Goal: Information Seeking & Learning: Learn about a topic

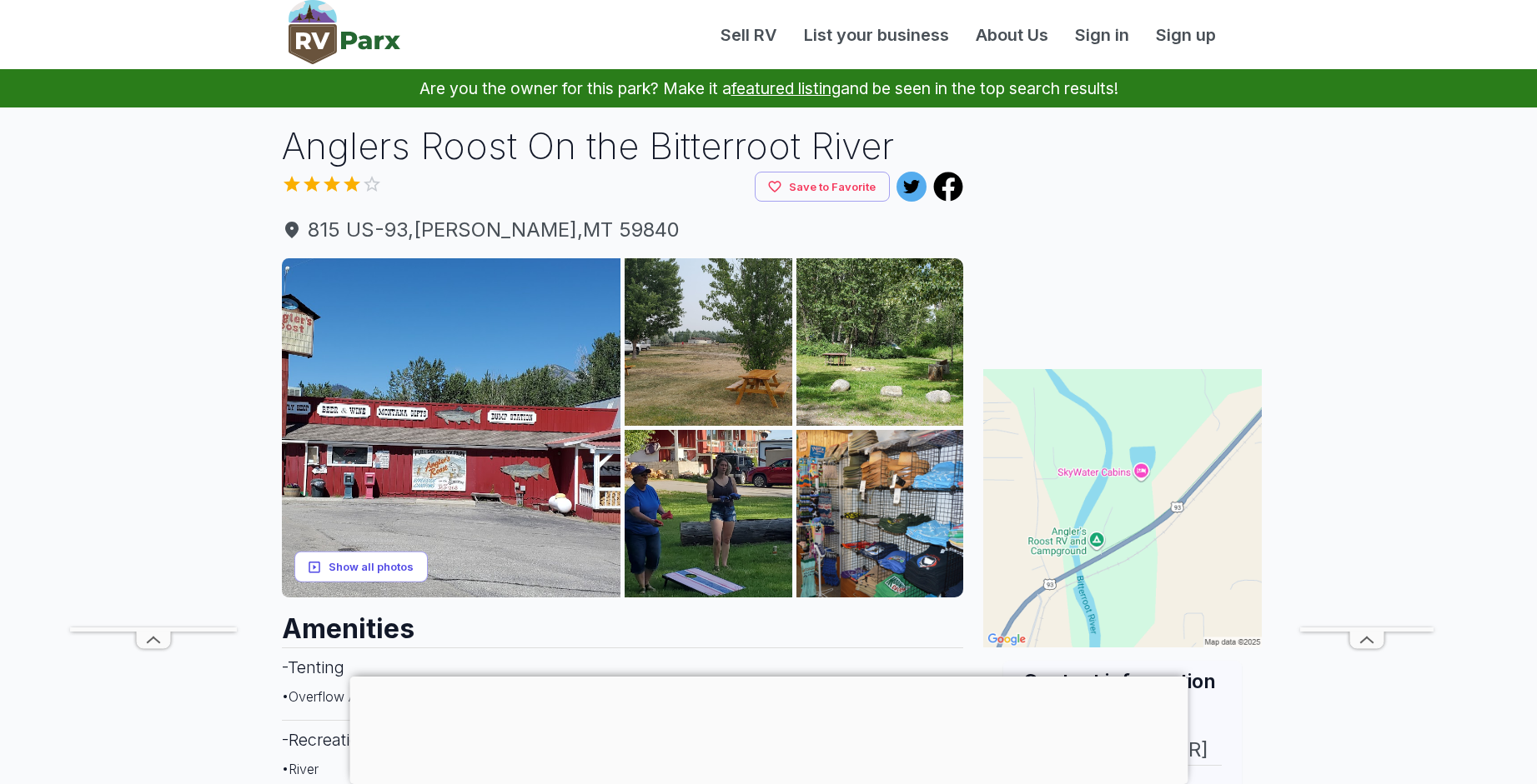
click at [350, 568] on button "Show all photos" at bounding box center [361, 567] width 134 height 30
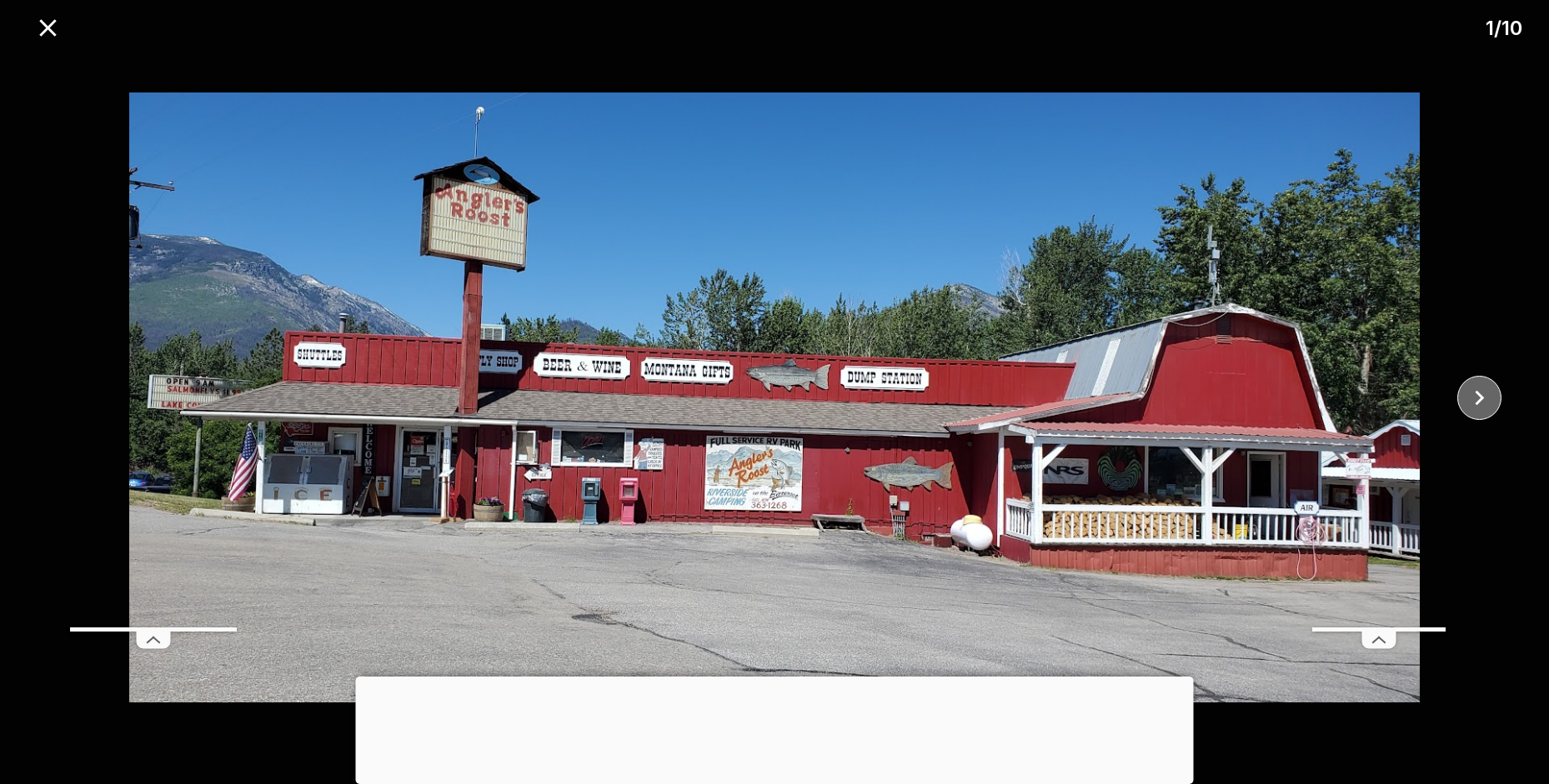
click at [1473, 401] on icon "close" at bounding box center [1480, 397] width 30 height 30
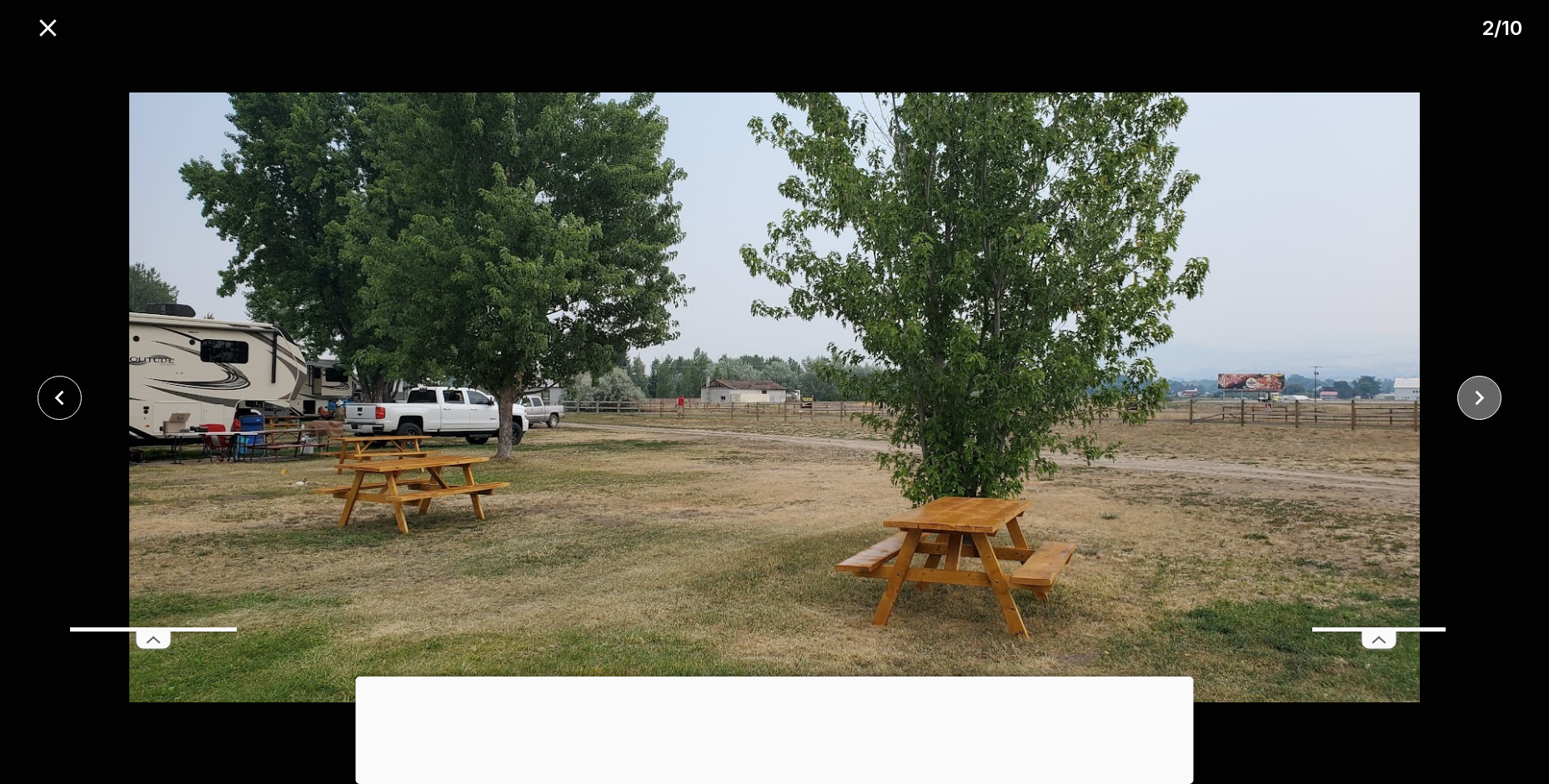
click at [1473, 401] on icon "close" at bounding box center [1480, 397] width 30 height 30
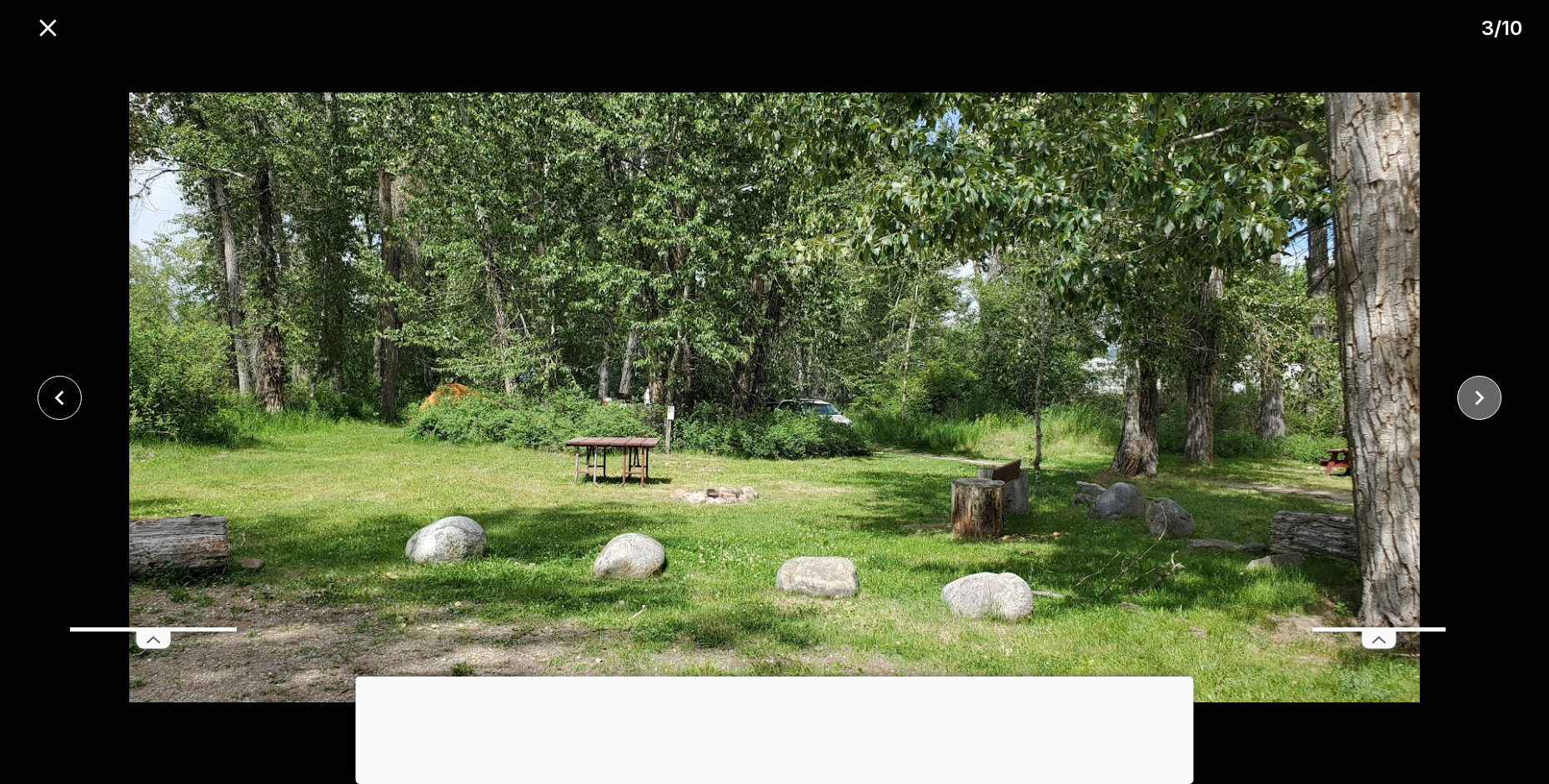
click at [1474, 401] on icon "close" at bounding box center [1480, 397] width 30 height 30
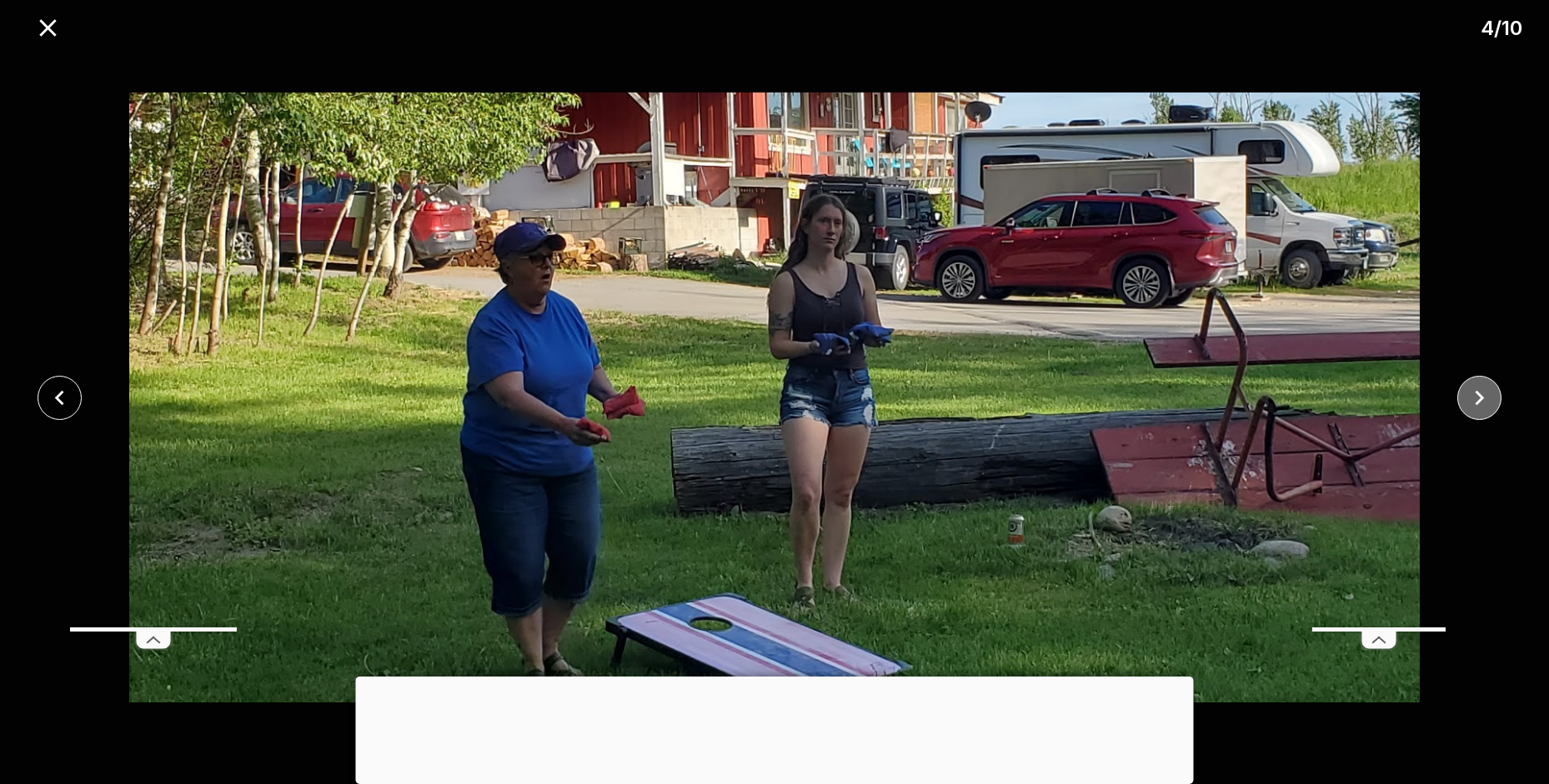
click at [1474, 401] on icon "close" at bounding box center [1480, 397] width 30 height 30
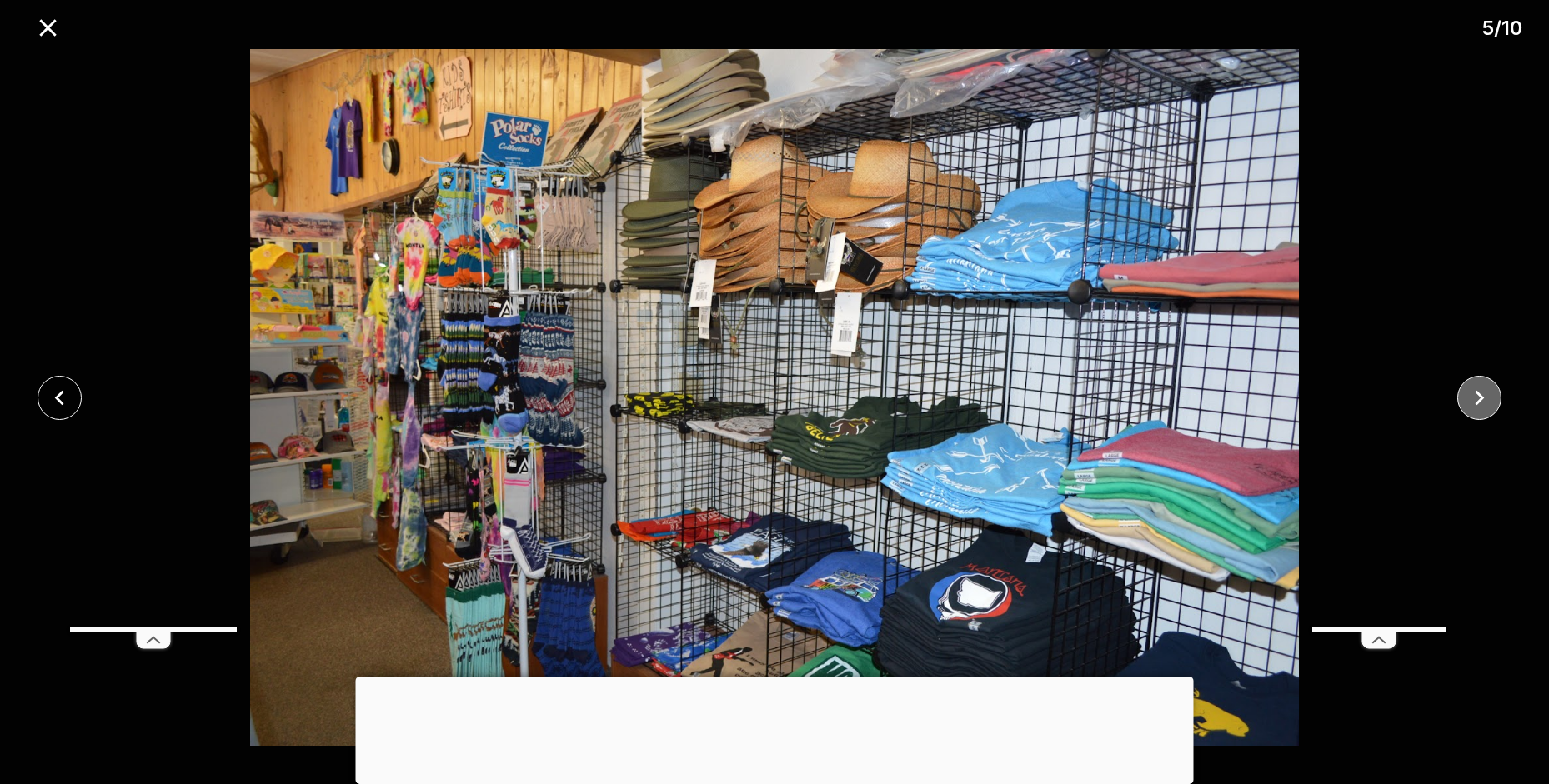
click at [1474, 401] on icon "close" at bounding box center [1480, 397] width 30 height 30
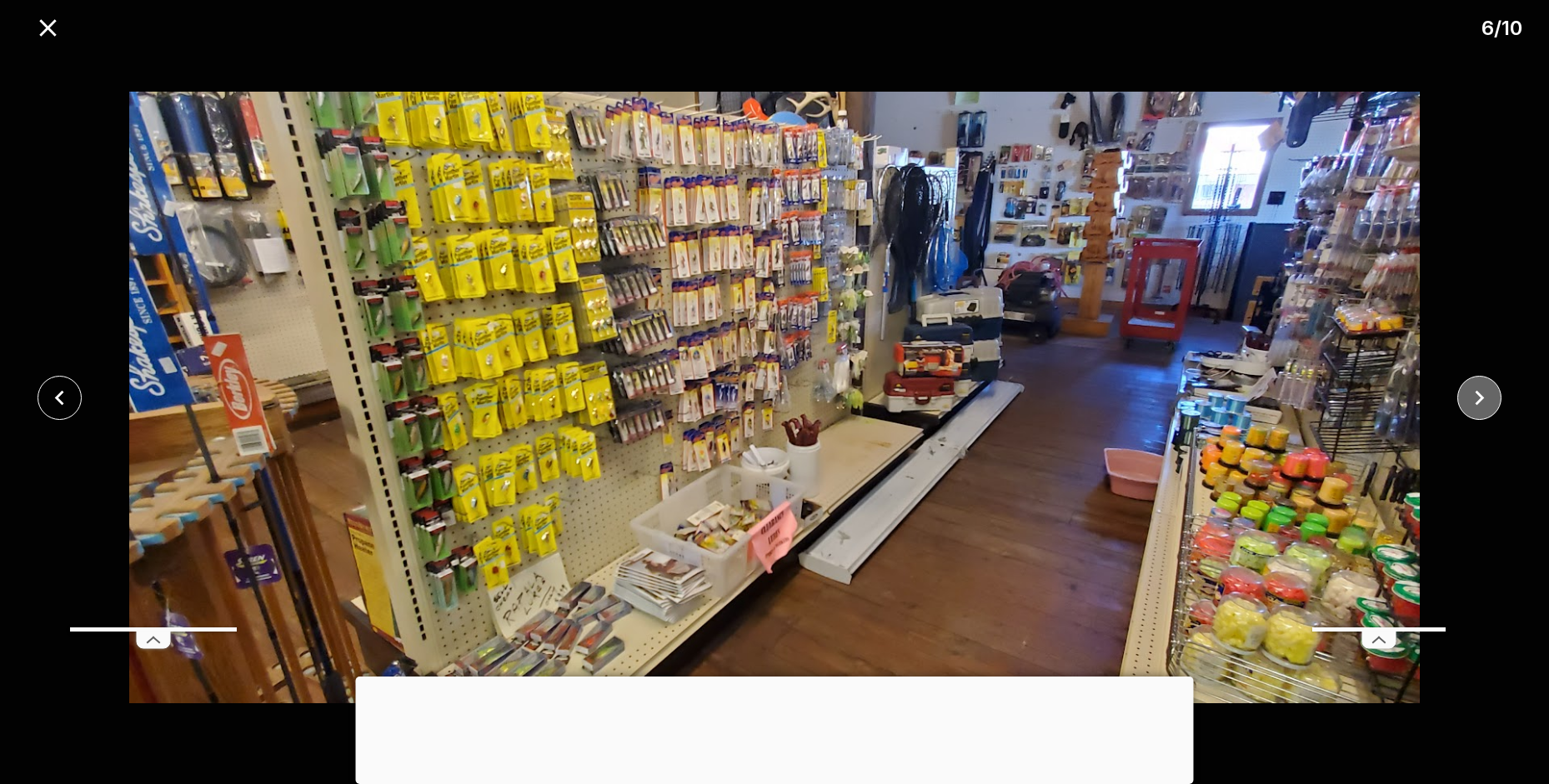
click at [1474, 401] on icon "close" at bounding box center [1480, 397] width 30 height 30
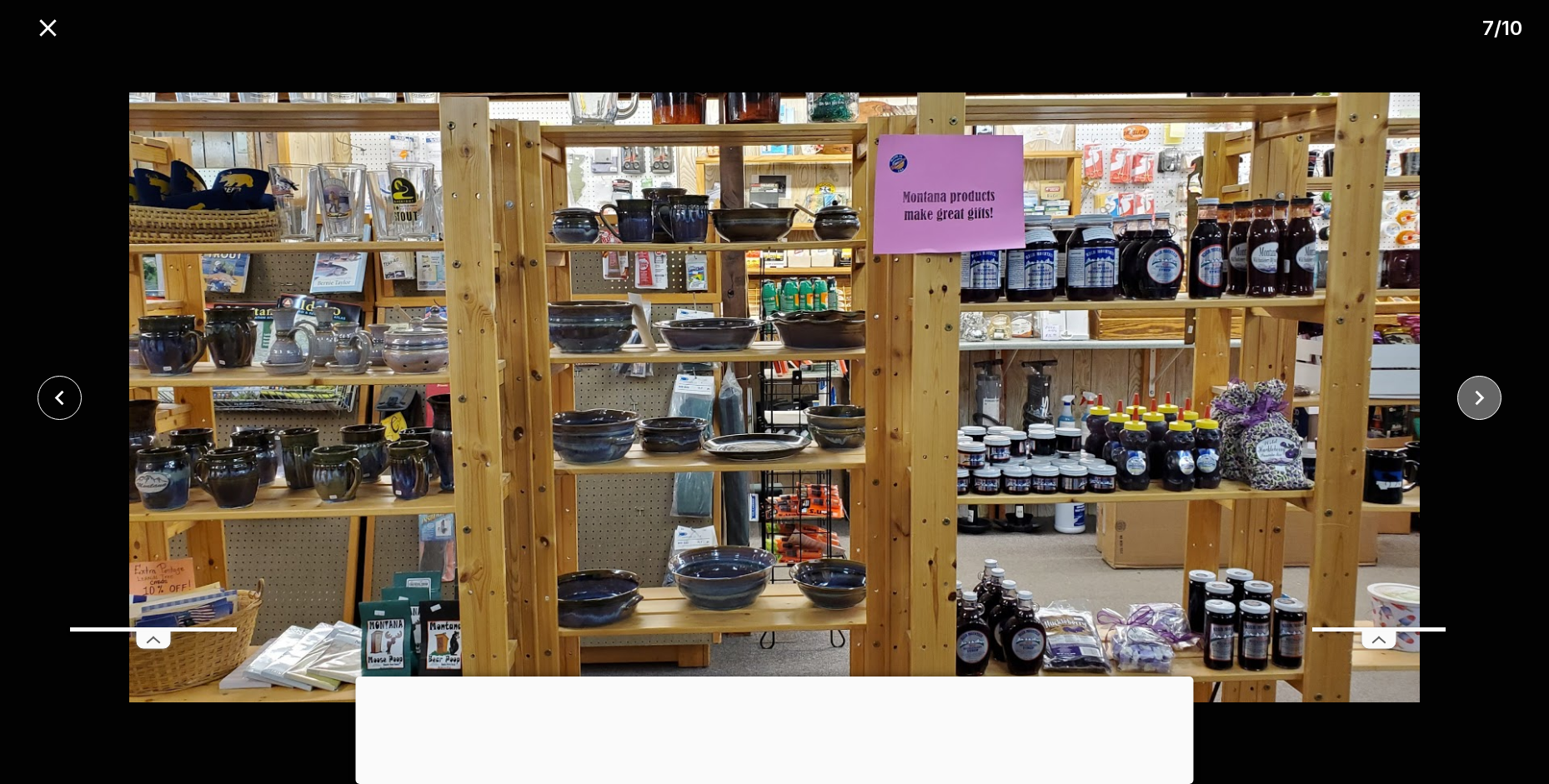
click at [1475, 401] on icon "close" at bounding box center [1480, 397] width 30 height 30
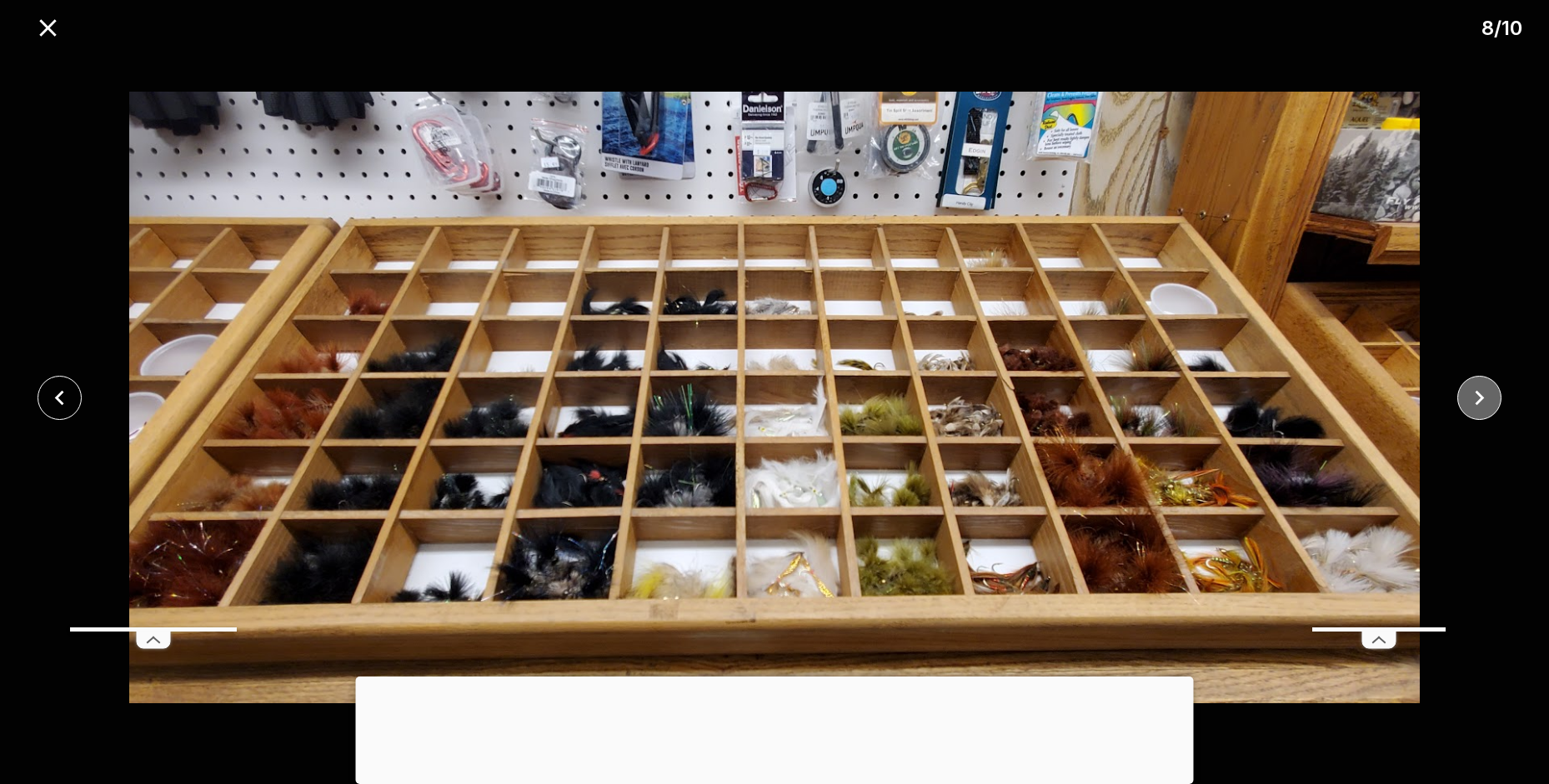
click at [1475, 401] on icon "close" at bounding box center [1480, 397] width 30 height 30
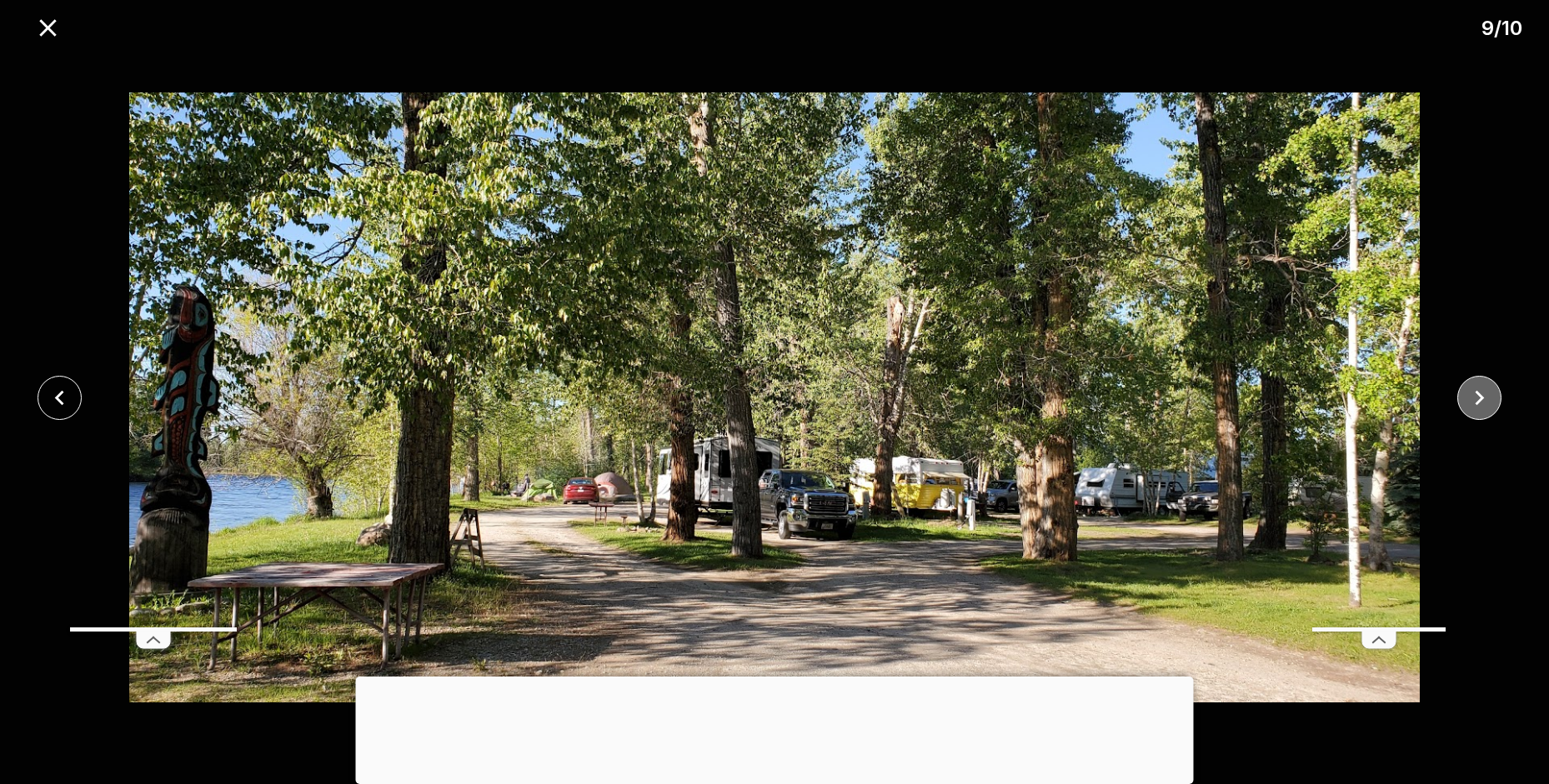
click at [1475, 401] on icon "close" at bounding box center [1480, 397] width 30 height 30
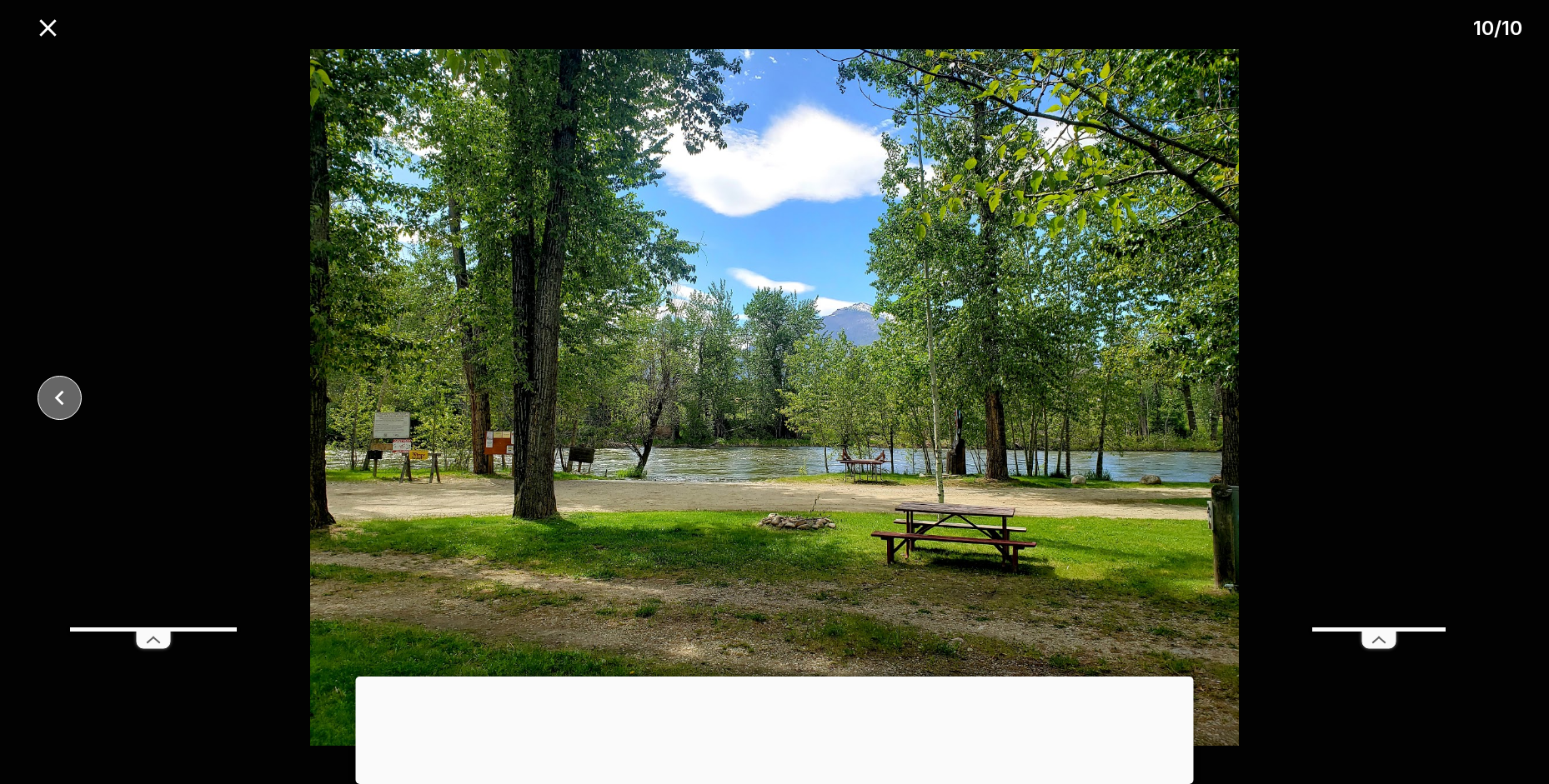
click at [60, 395] on icon "close" at bounding box center [59, 397] width 9 height 15
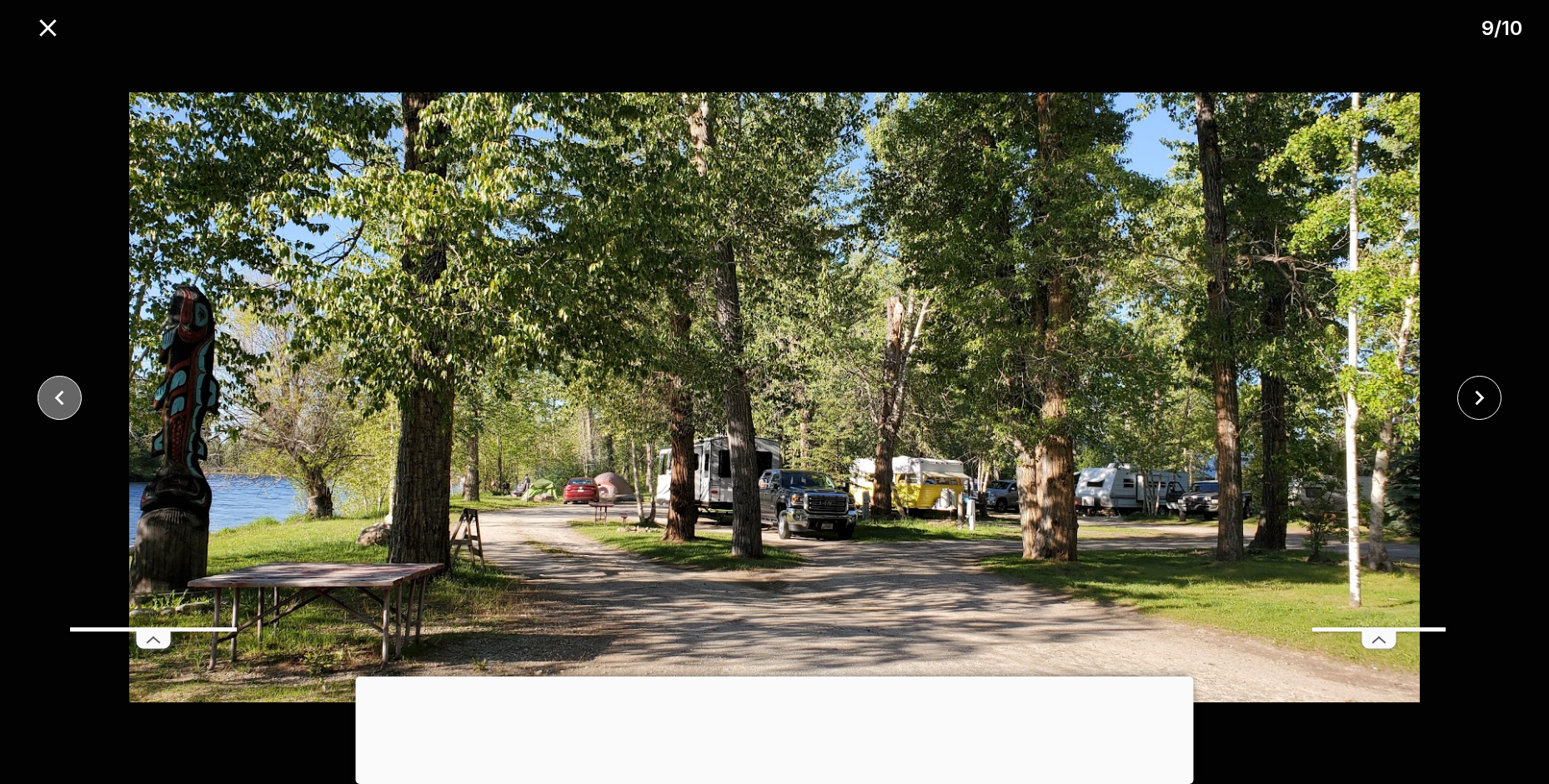
click at [60, 395] on icon "close" at bounding box center [59, 397] width 9 height 15
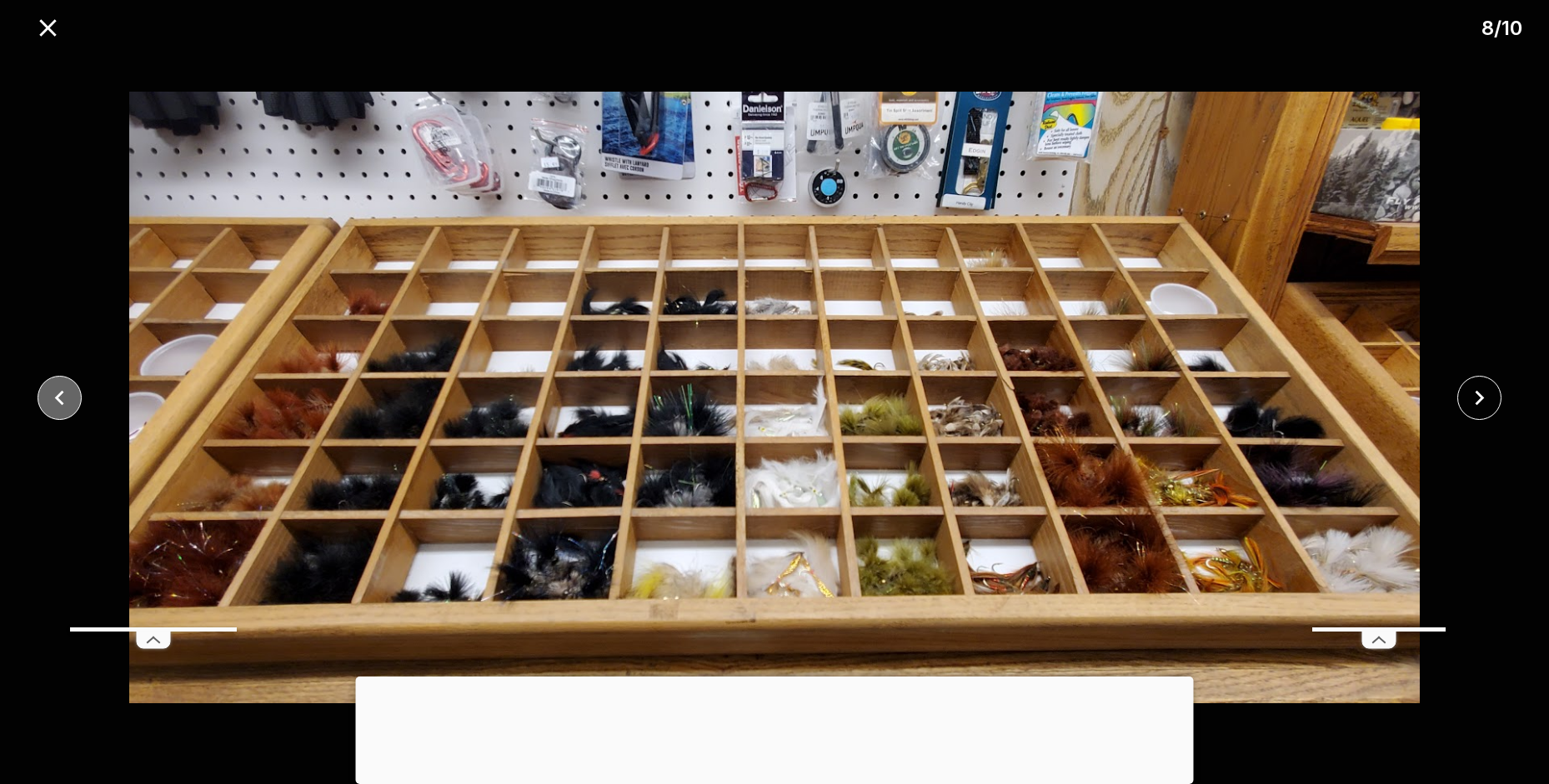
click at [60, 395] on icon "close" at bounding box center [59, 397] width 9 height 15
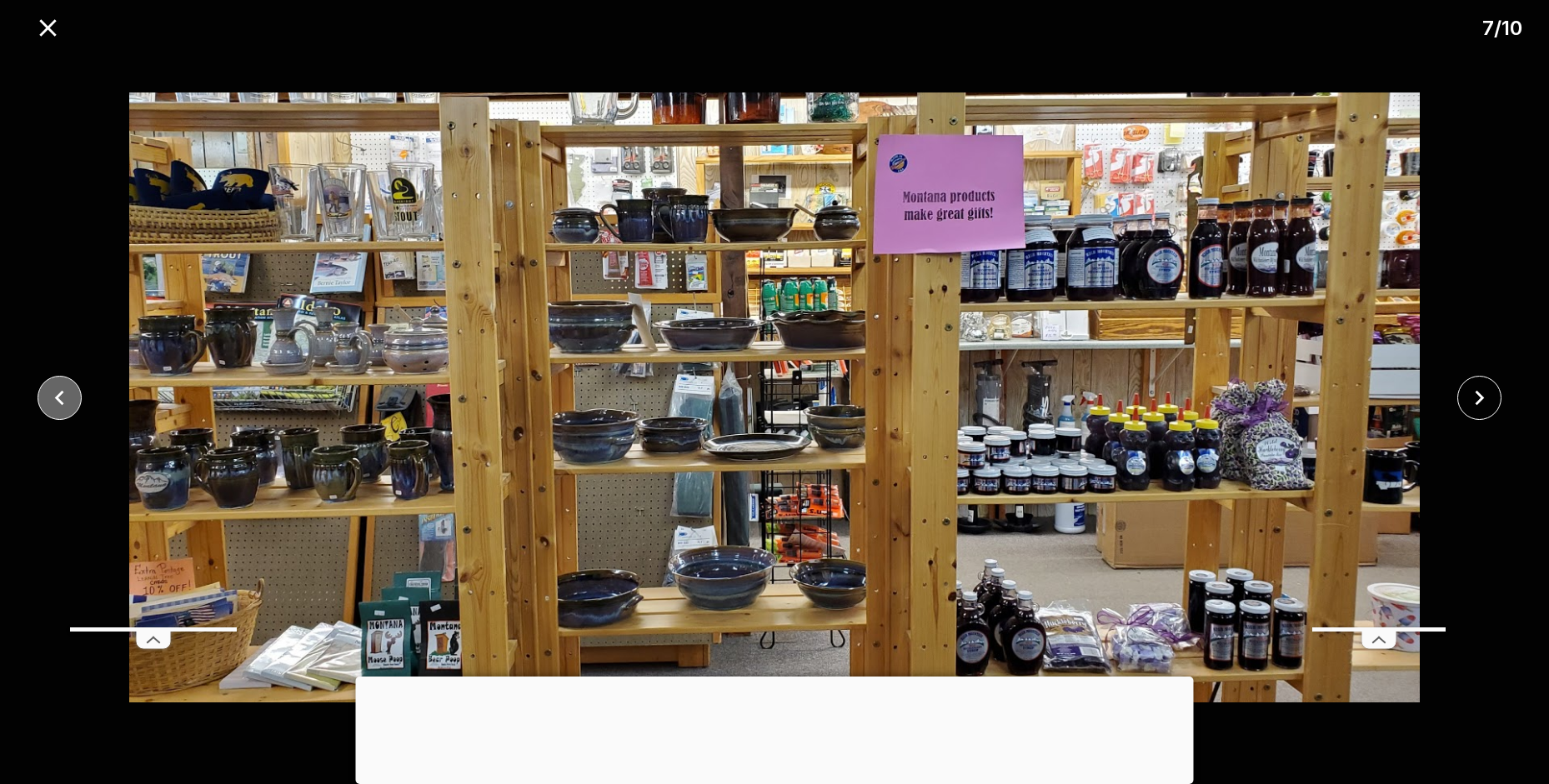
click at [60, 395] on icon "close" at bounding box center [59, 397] width 9 height 15
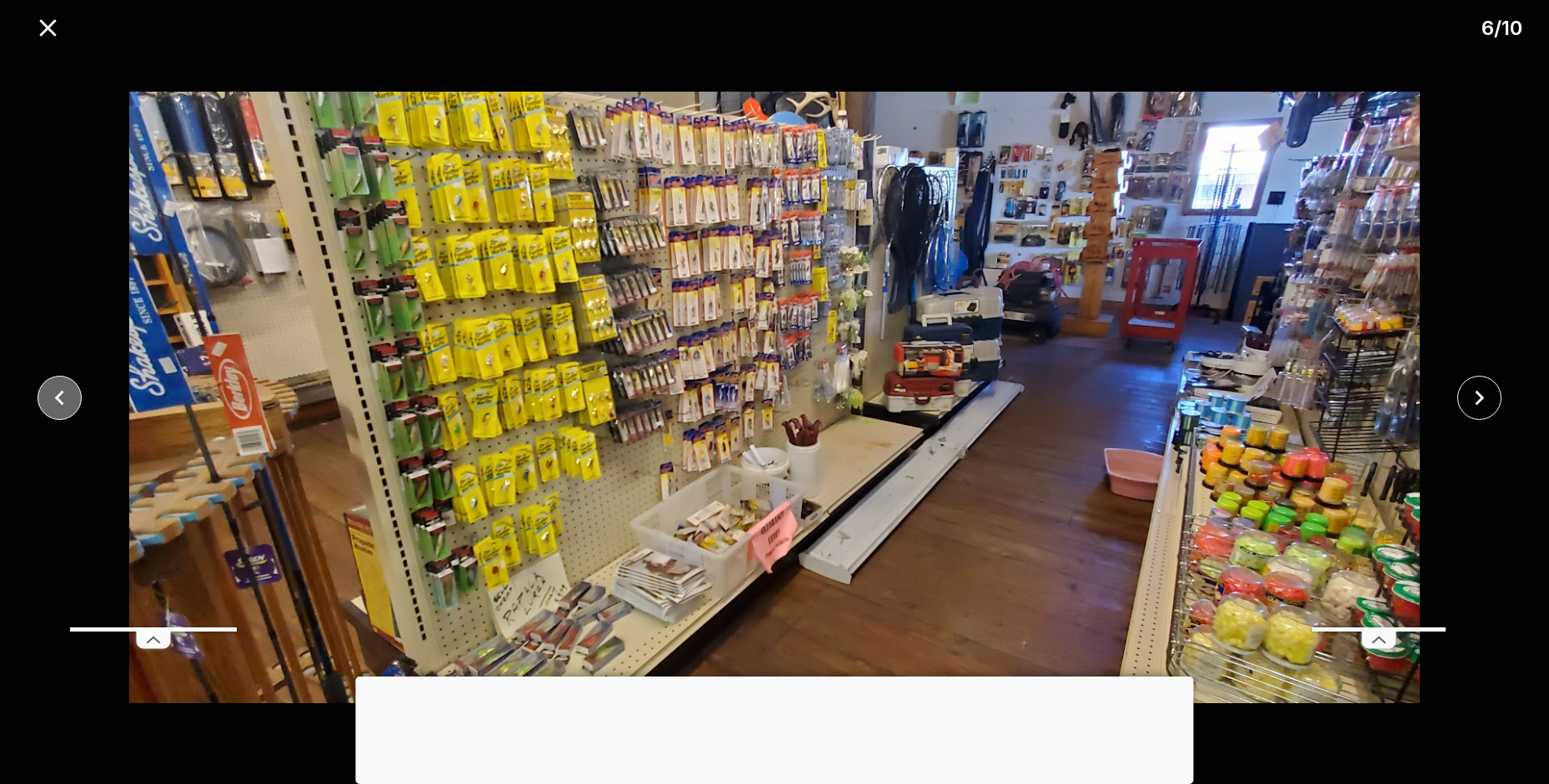
click at [60, 395] on icon "close" at bounding box center [59, 397] width 9 height 15
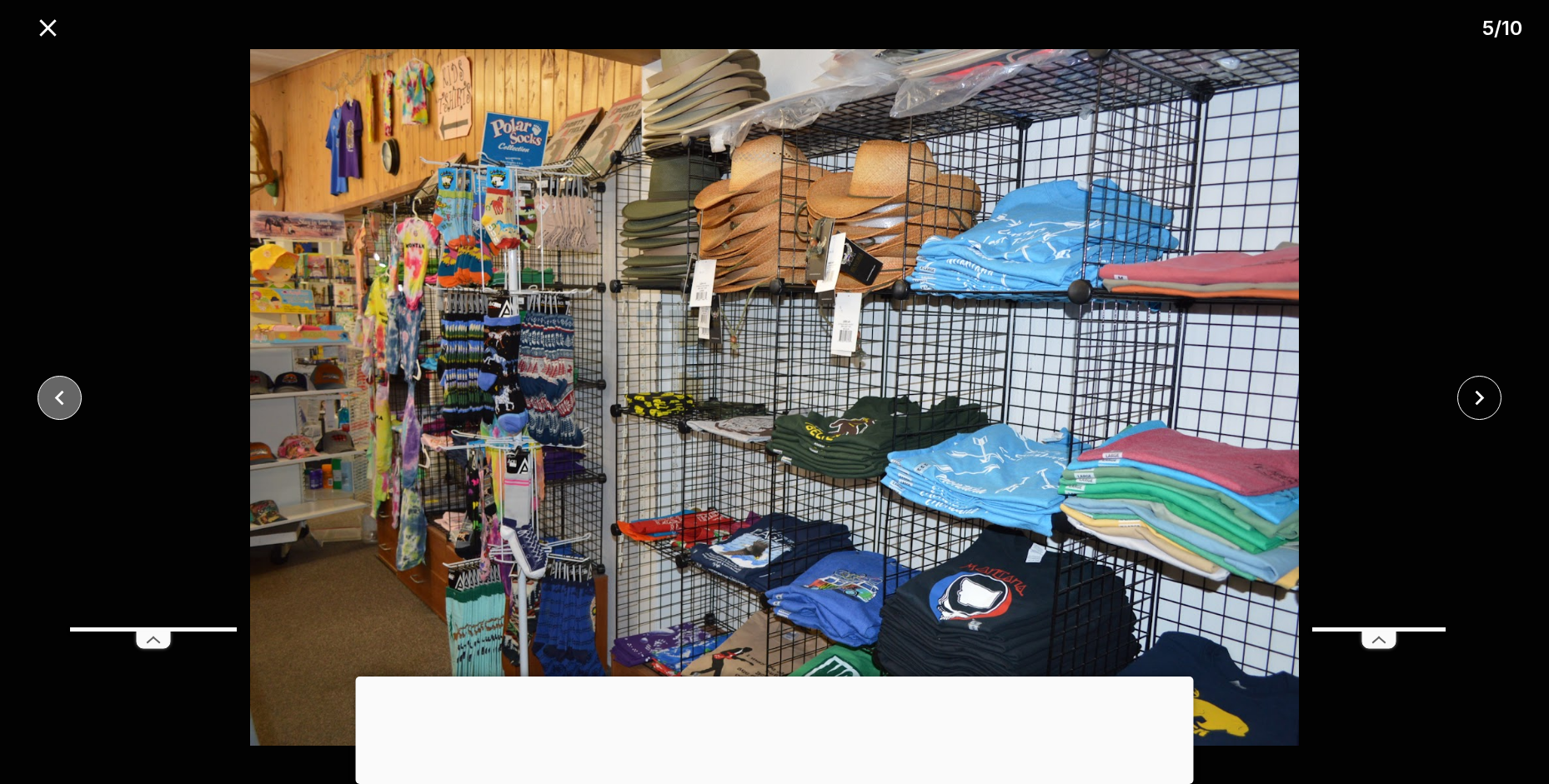
click at [60, 395] on icon "close" at bounding box center [59, 397] width 9 height 15
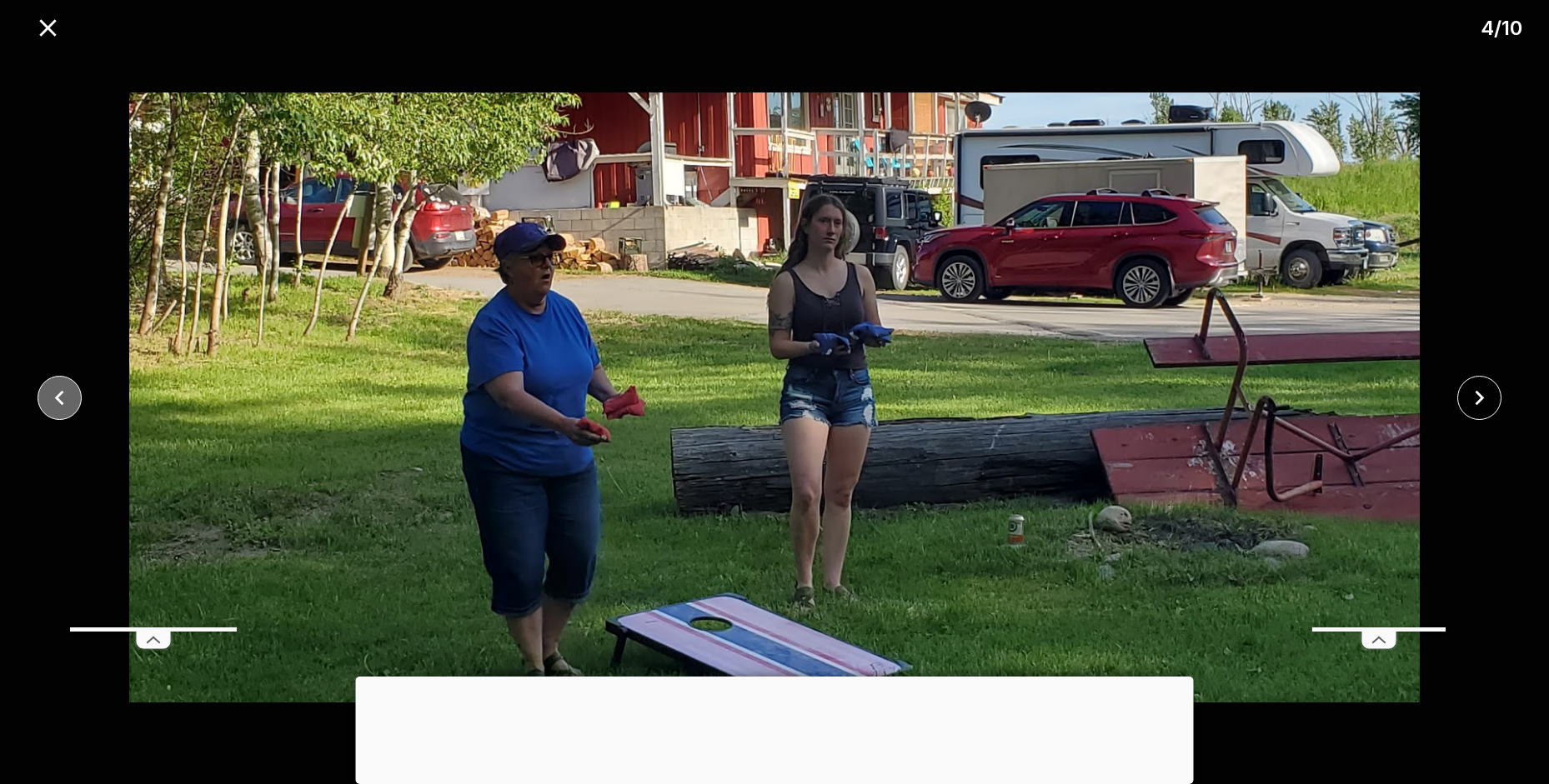
click at [60, 395] on icon "close" at bounding box center [59, 397] width 9 height 15
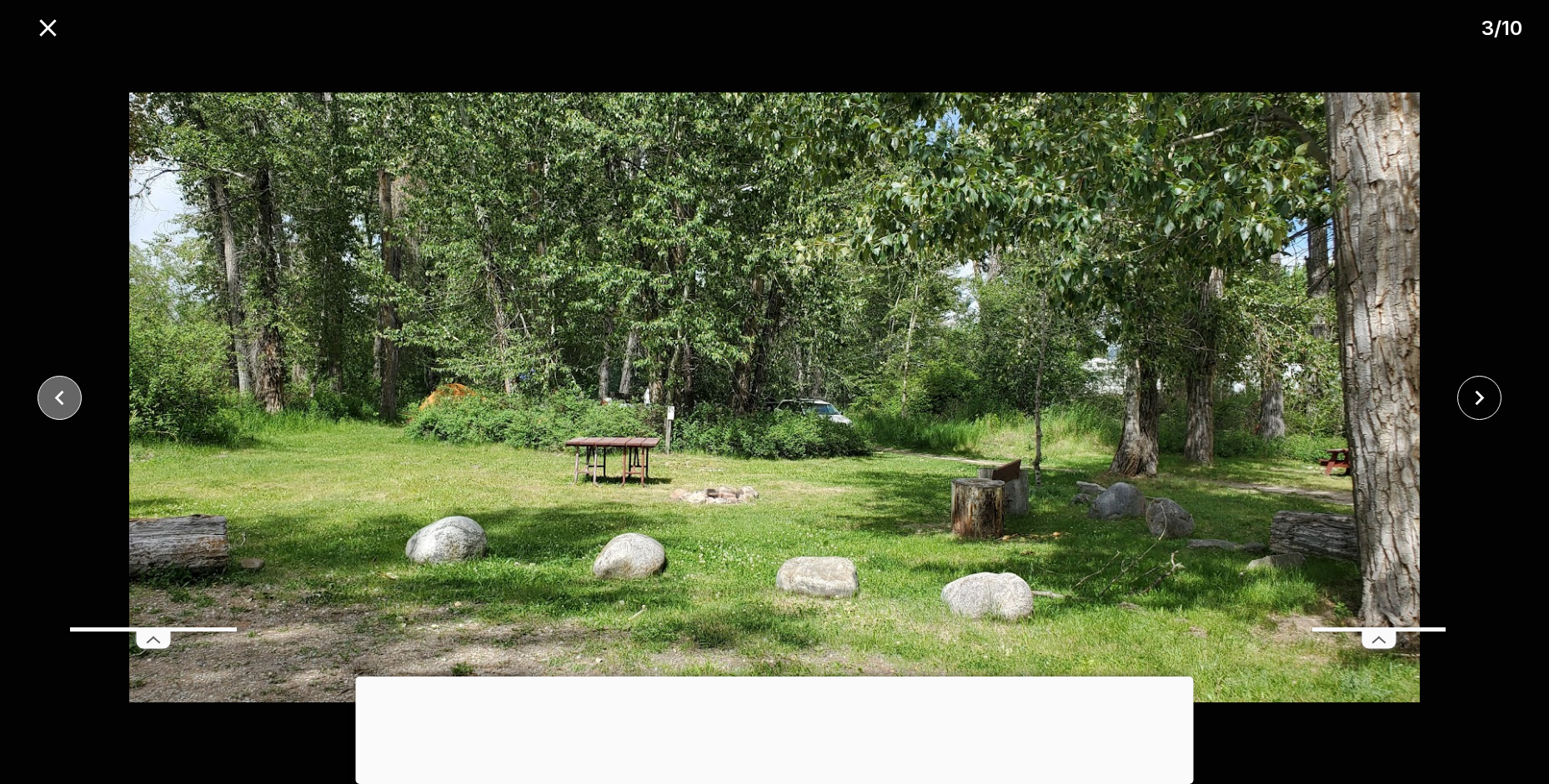
click at [60, 395] on icon "close" at bounding box center [59, 397] width 9 height 15
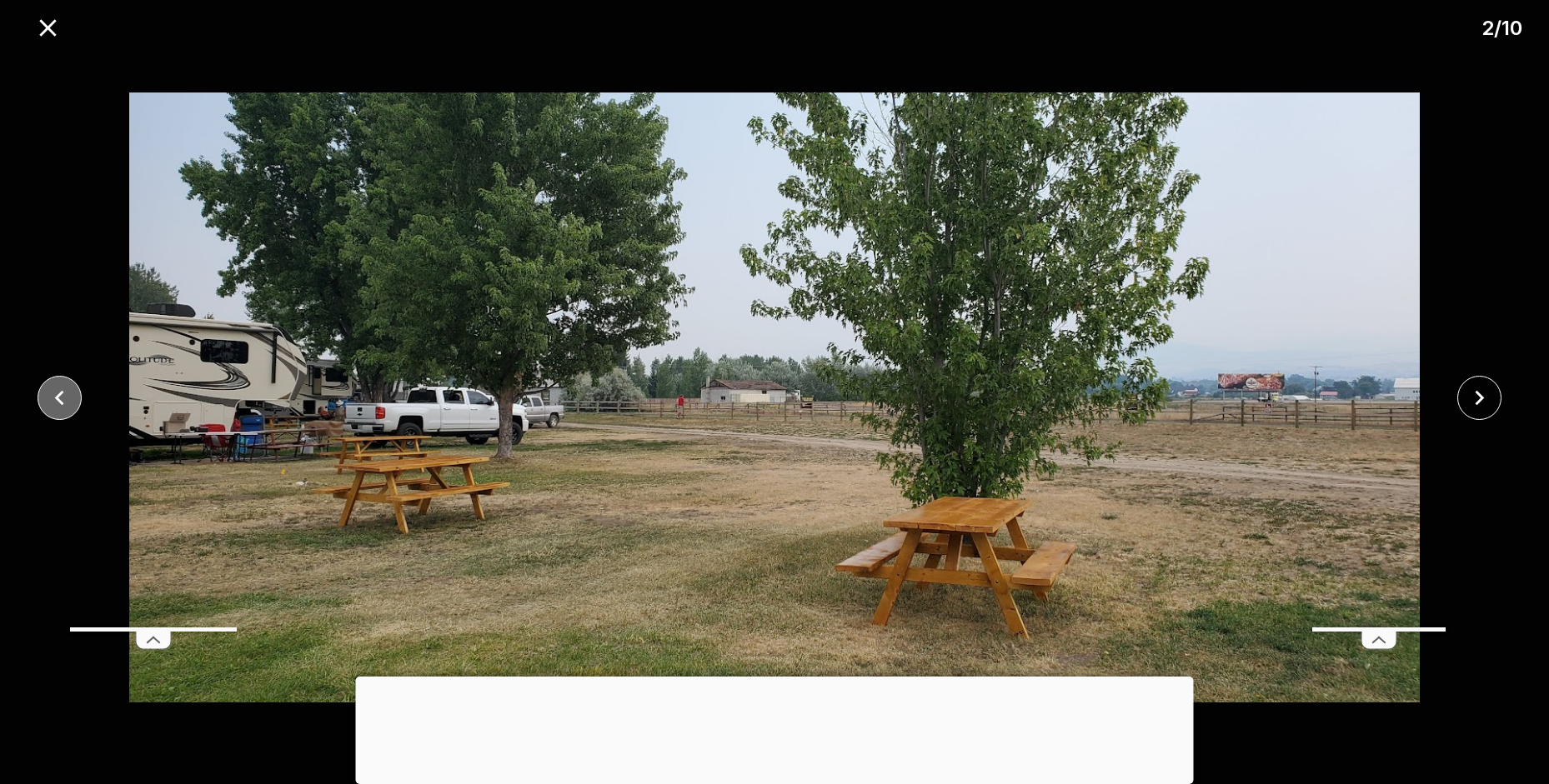
click at [60, 395] on icon "close" at bounding box center [59, 397] width 9 height 15
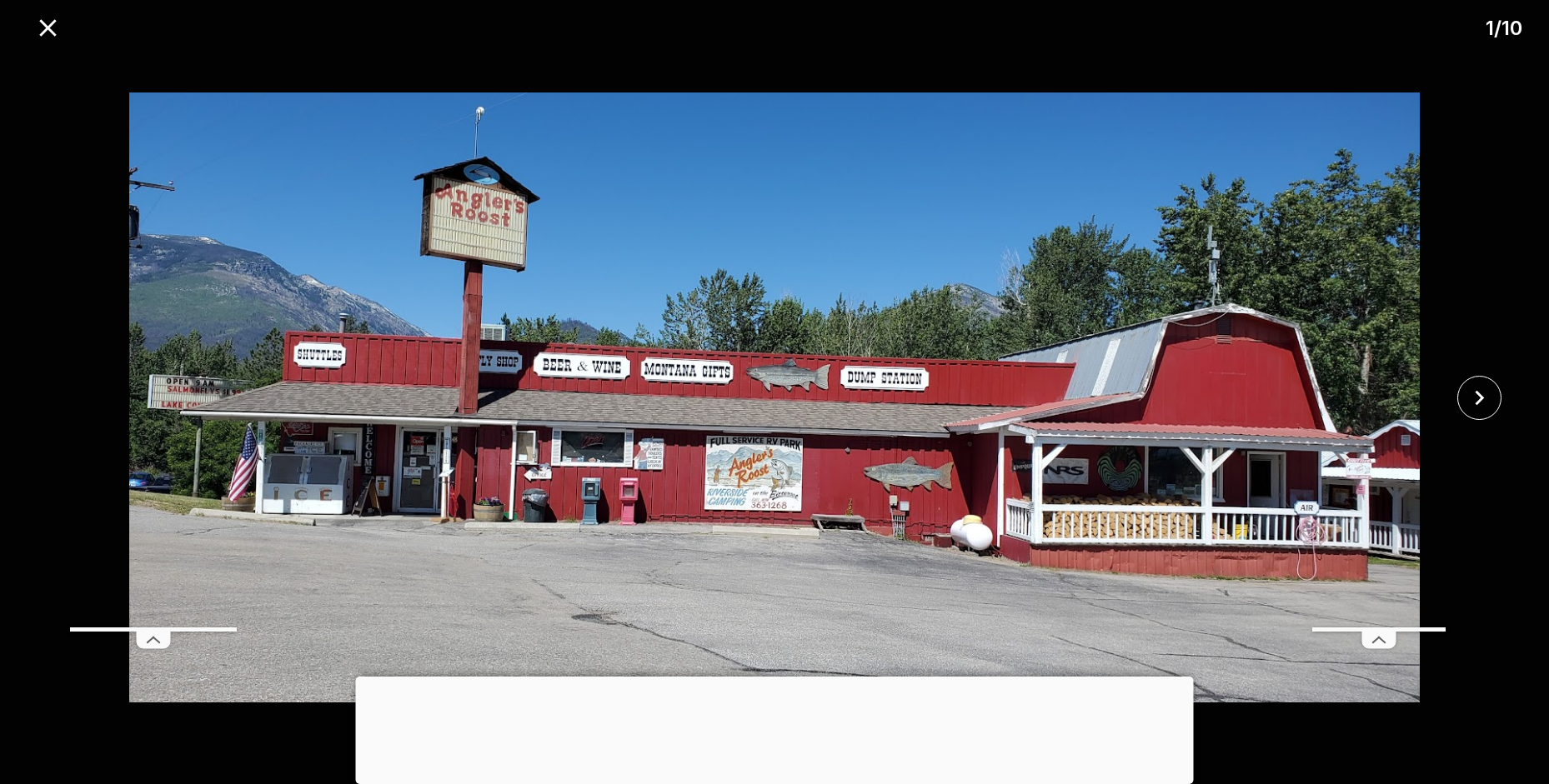
click at [60, 395] on div at bounding box center [774, 397] width 1549 height 697
click at [47, 25] on icon "close" at bounding box center [48, 27] width 17 height 17
